Goal: Information Seeking & Learning: Learn about a topic

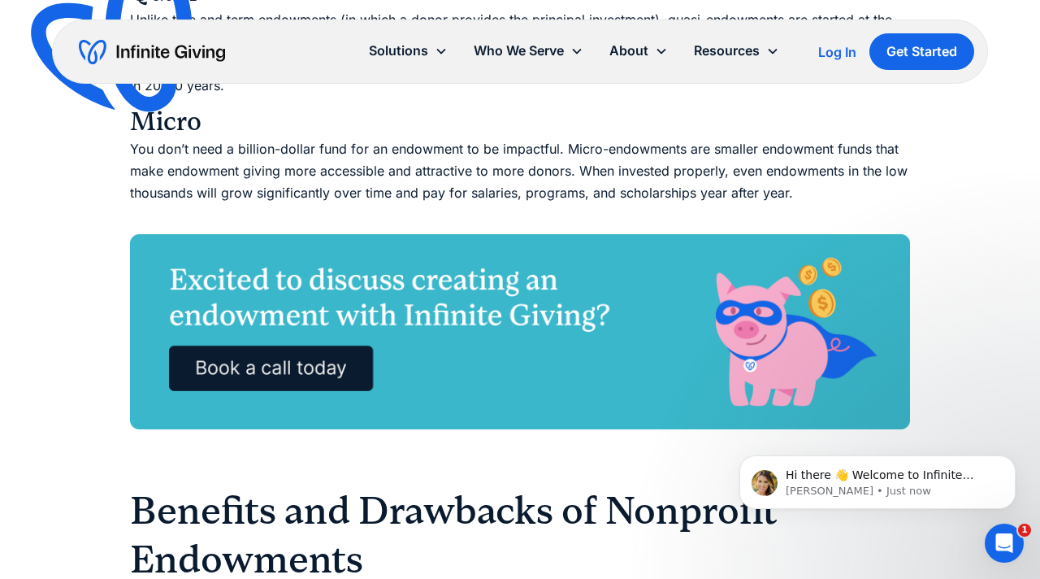
scroll to position [3379, 0]
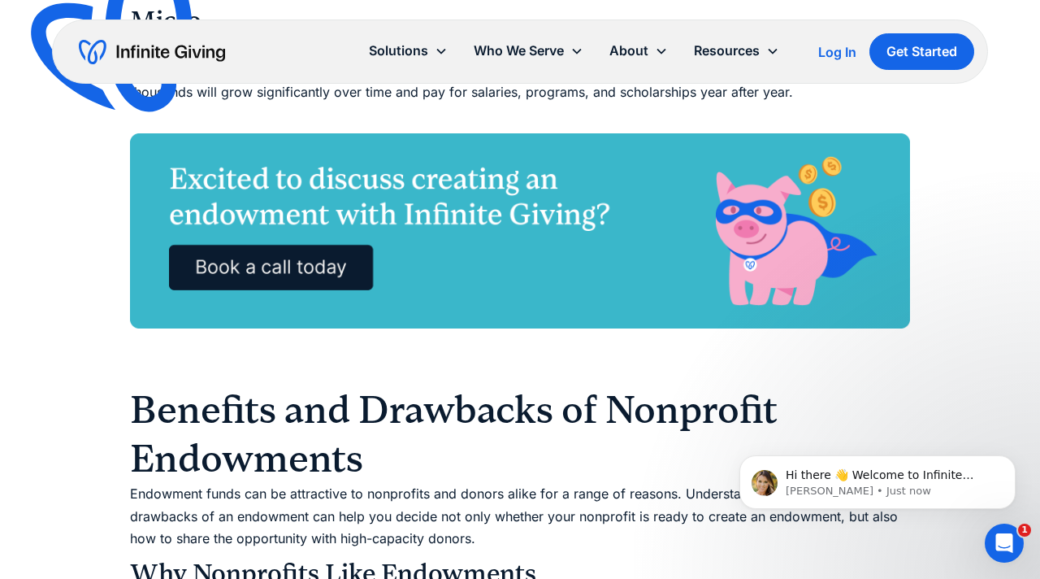
drag, startPoint x: 197, startPoint y: 360, endPoint x: 430, endPoint y: 404, distance: 236.5
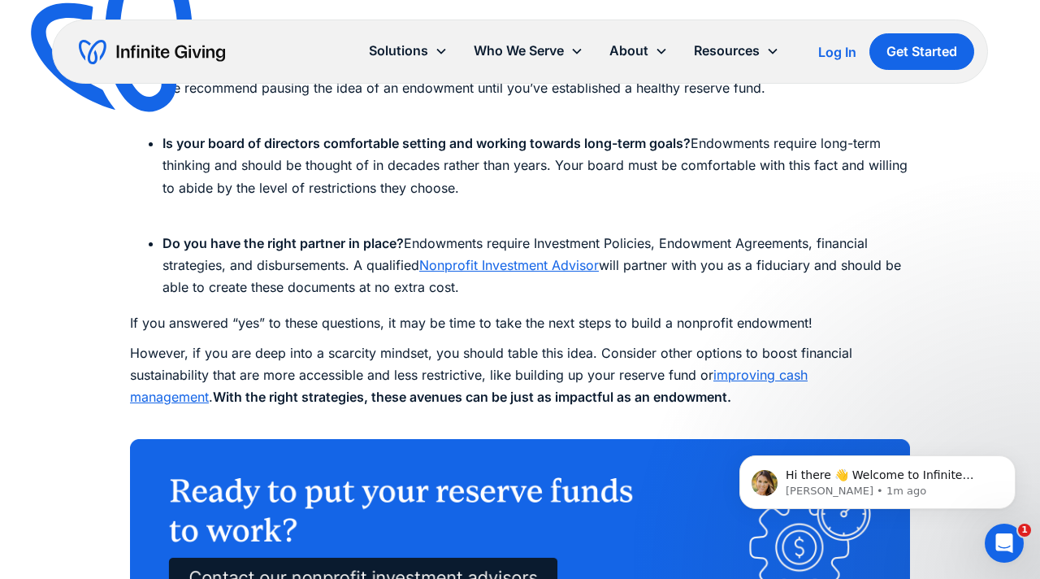
scroll to position [5404, 0]
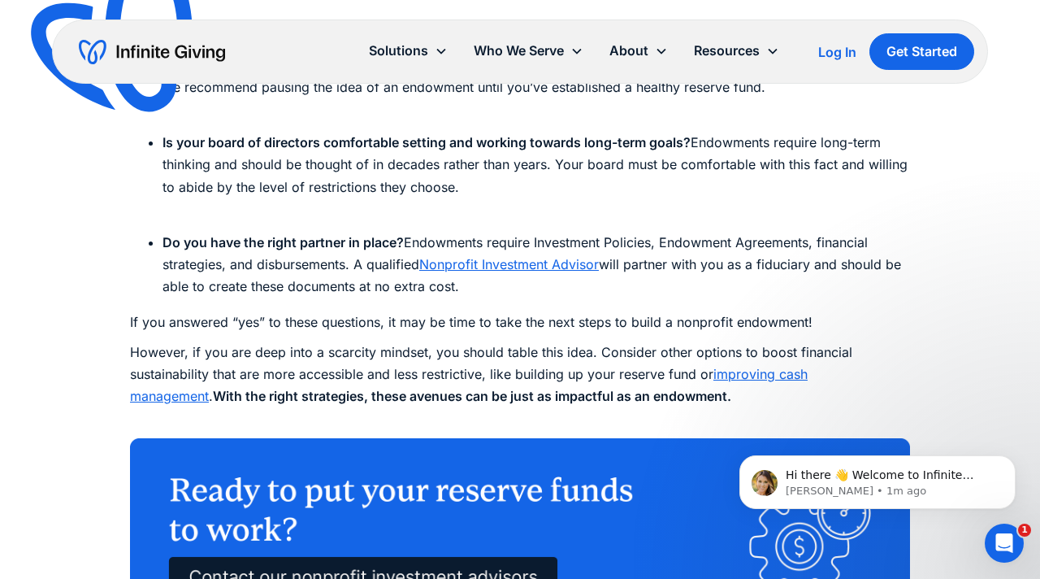
drag, startPoint x: 330, startPoint y: 356, endPoint x: 381, endPoint y: 374, distance: 54.2
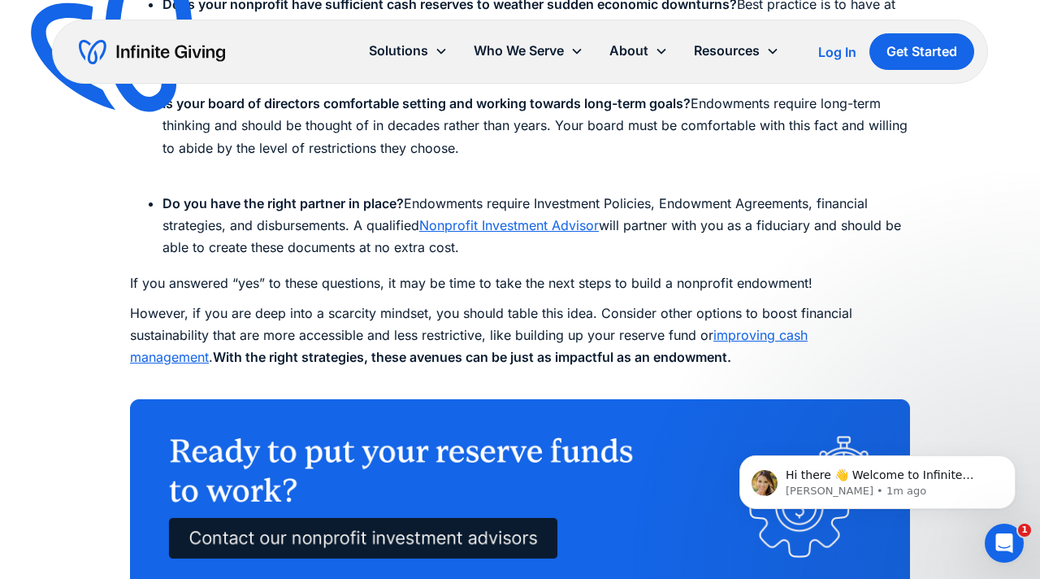
scroll to position [5442, 0]
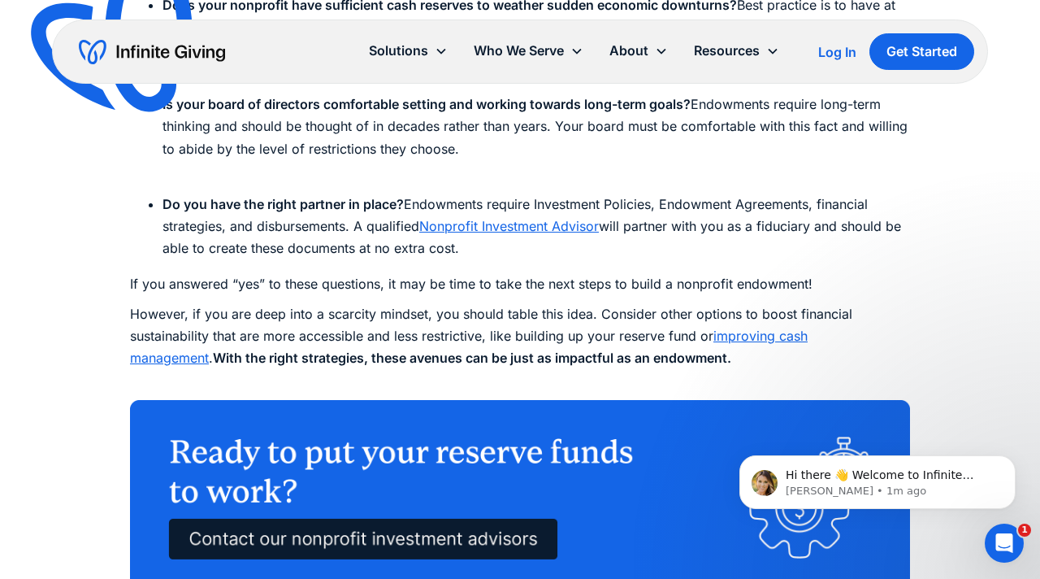
drag, startPoint x: 332, startPoint y: 320, endPoint x: 423, endPoint y: 363, distance: 101.4
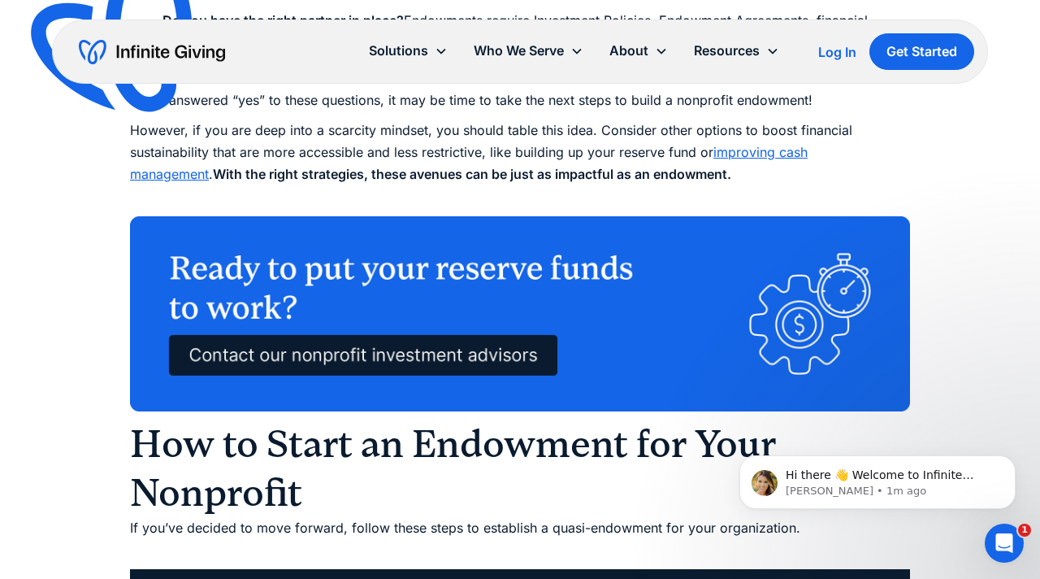
scroll to position [5632, 0]
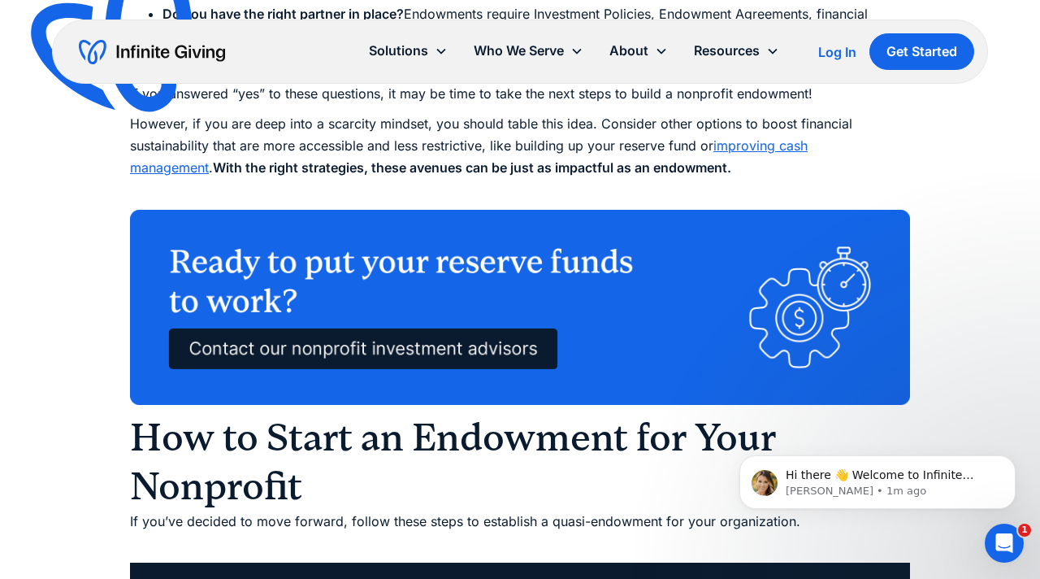
drag, startPoint x: 374, startPoint y: 335, endPoint x: 540, endPoint y: 342, distance: 165.9
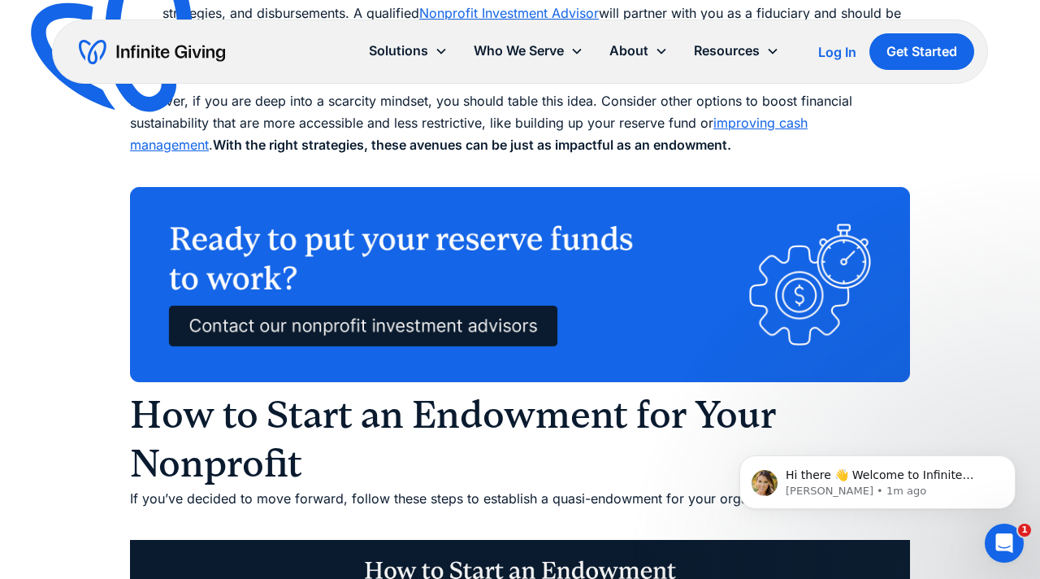
scroll to position [5659, 0]
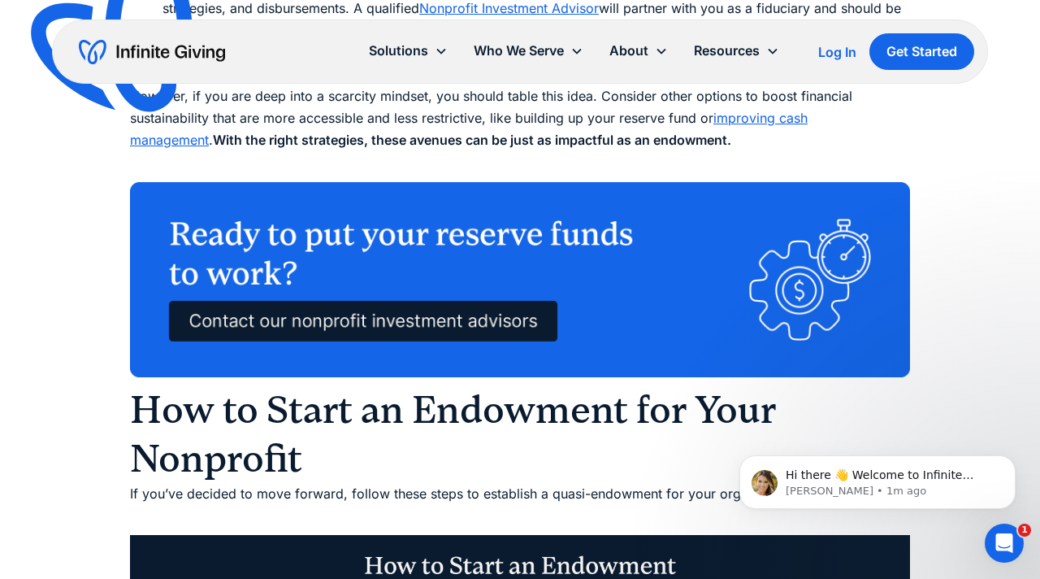
drag, startPoint x: 288, startPoint y: 332, endPoint x: 310, endPoint y: 326, distance: 22.9
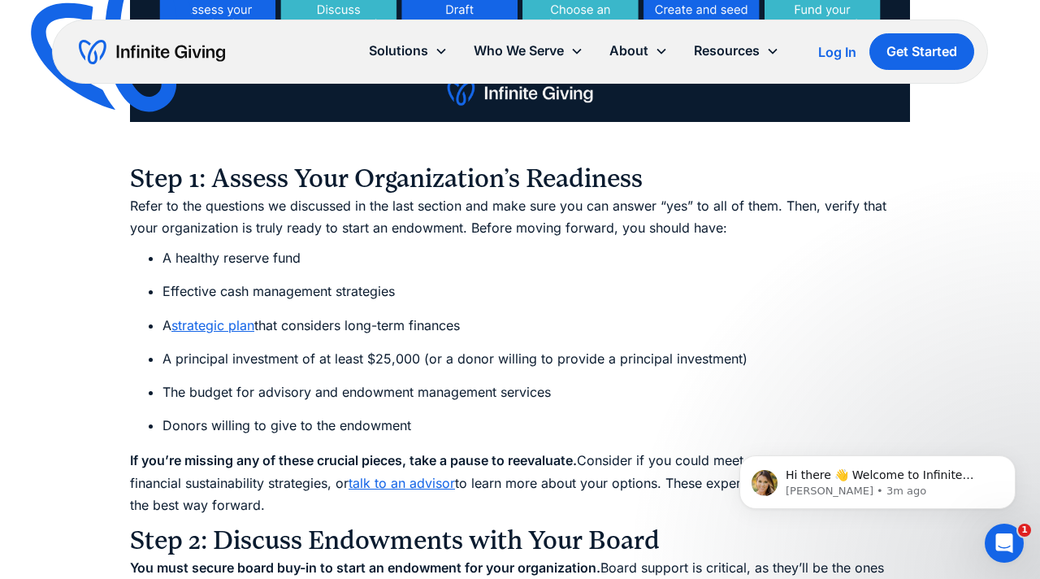
scroll to position [6359, 0]
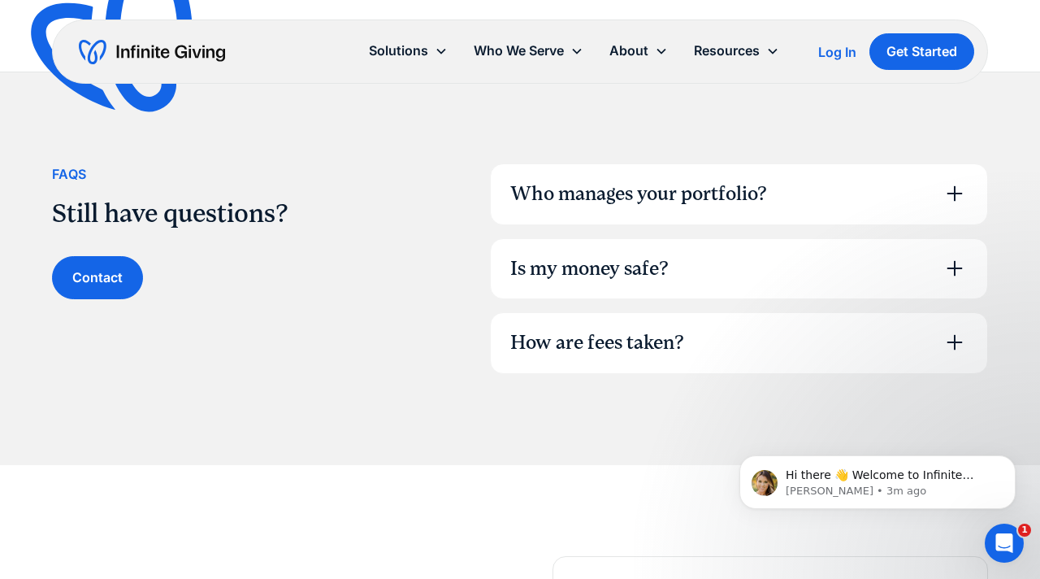
scroll to position [1235, 0]
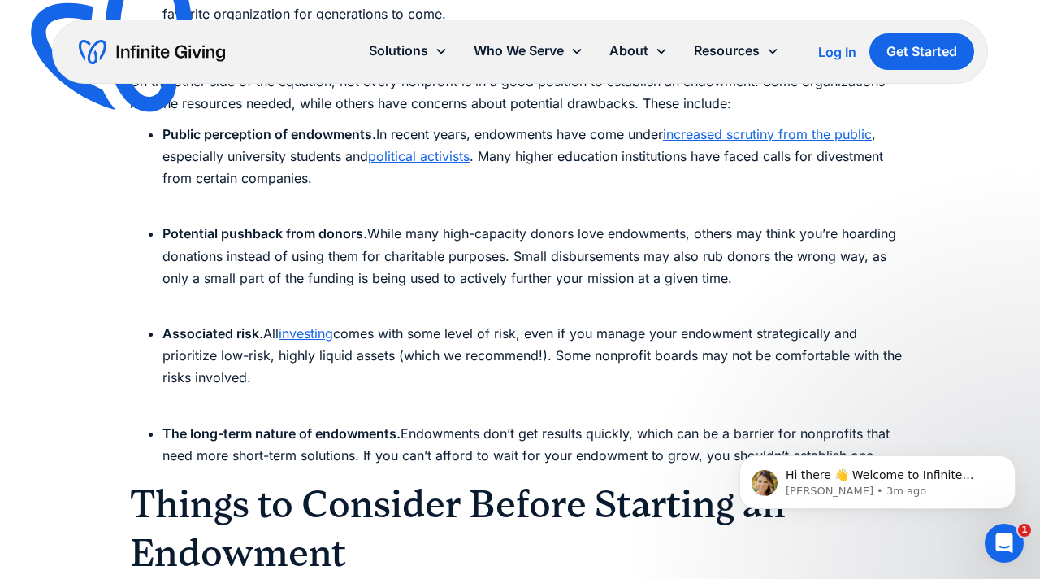
scroll to position [4659, 0]
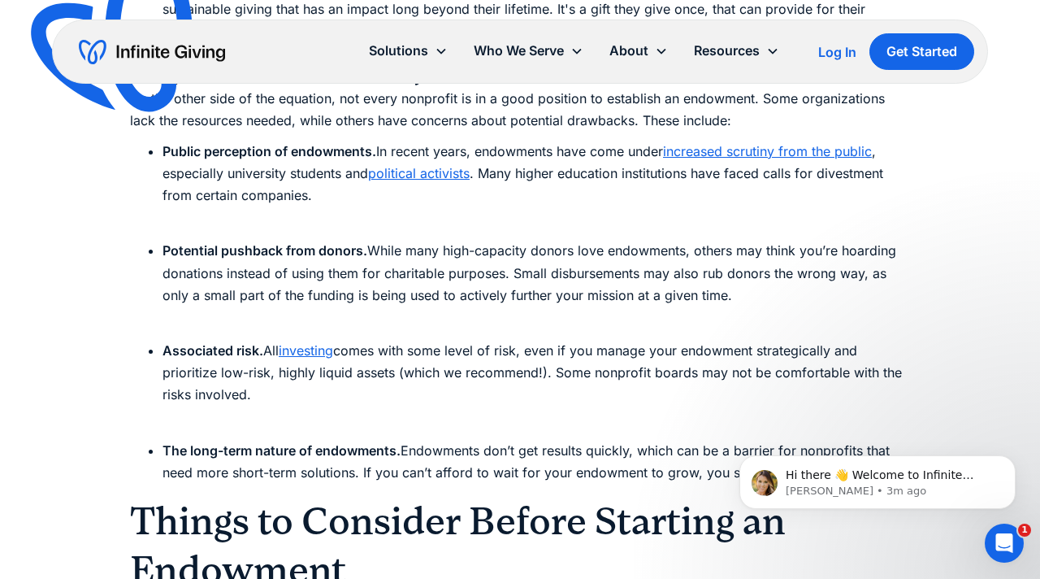
drag, startPoint x: 552, startPoint y: 307, endPoint x: 573, endPoint y: 349, distance: 47.2
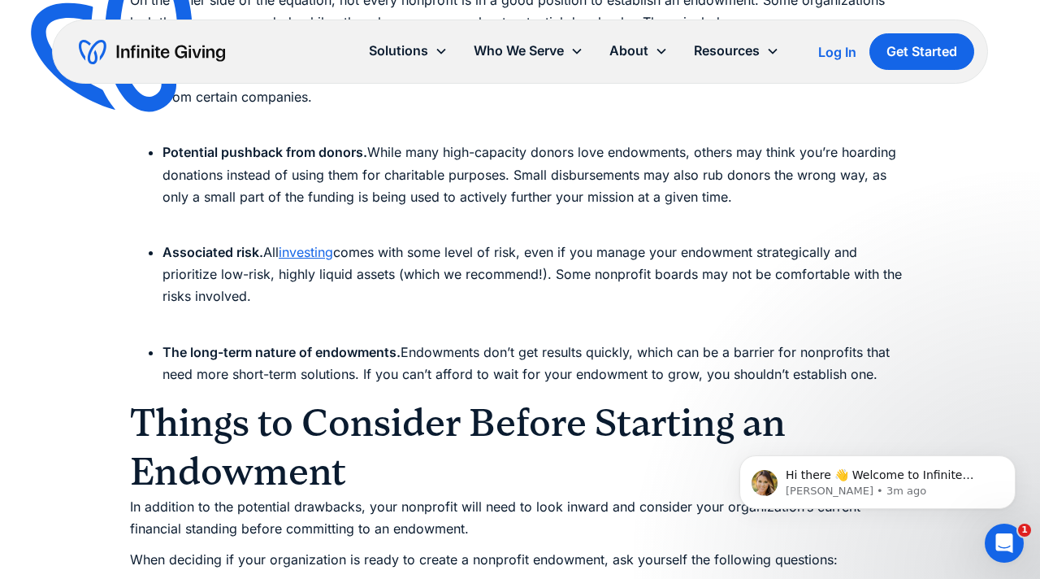
scroll to position [4758, 0]
drag, startPoint x: 529, startPoint y: 336, endPoint x: 761, endPoint y: 336, distance: 231.6
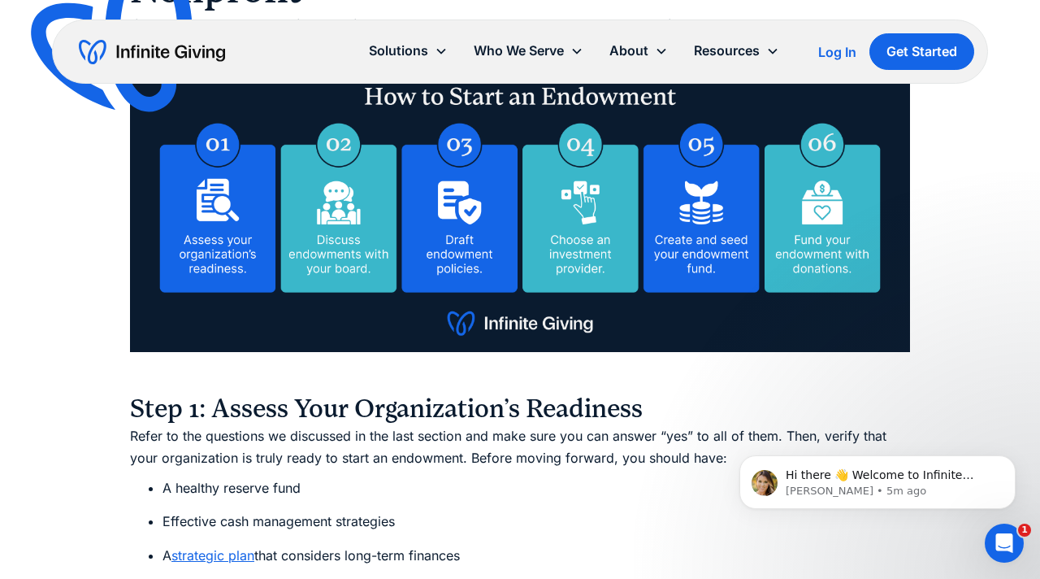
scroll to position [6129, 0]
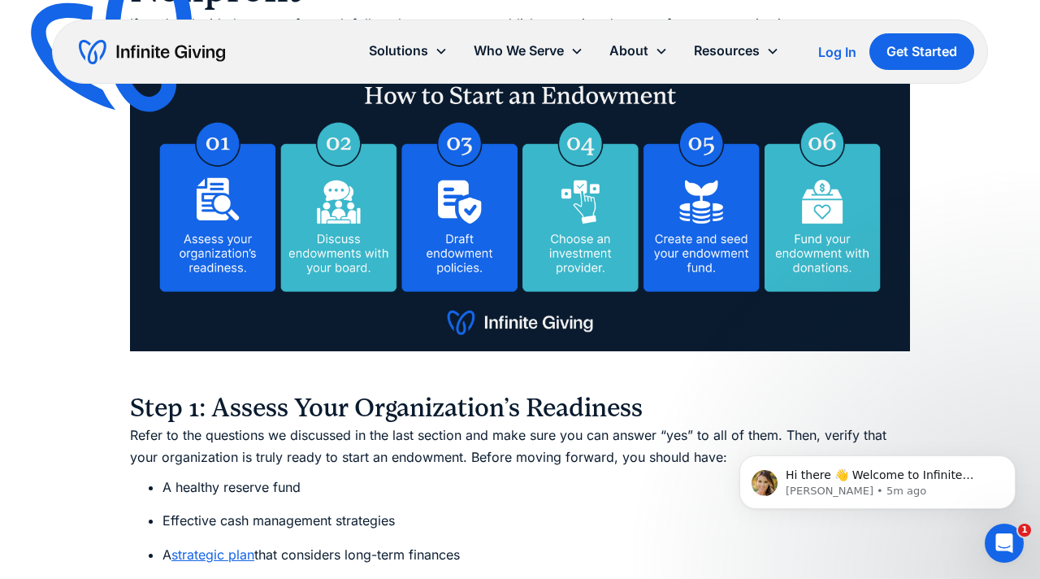
drag, startPoint x: 586, startPoint y: 300, endPoint x: 207, endPoint y: 305, distance: 378.7
copy li "advisory and endowment management services"
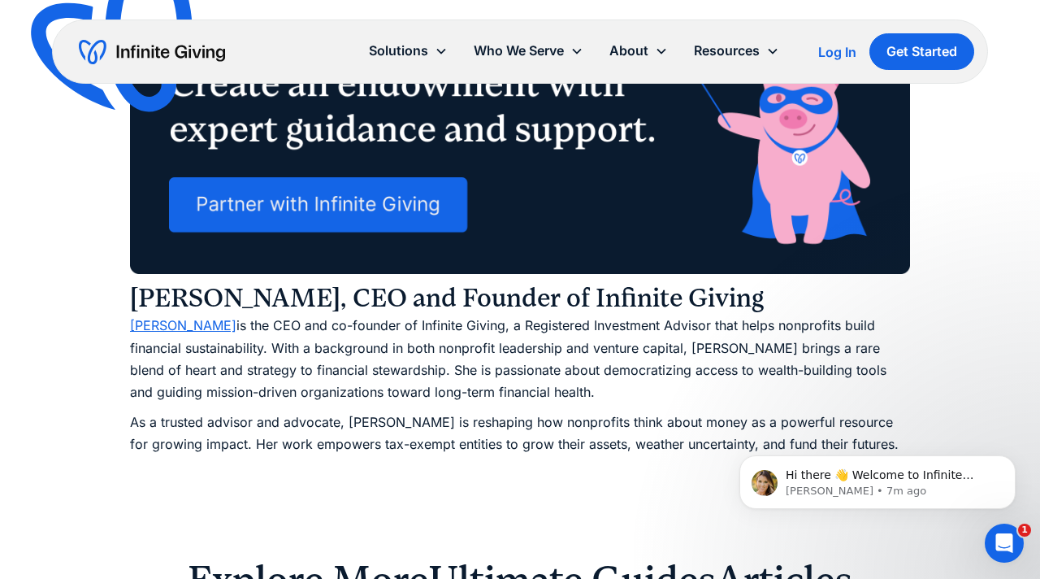
scroll to position [9768, 0]
